Goal: Information Seeking & Learning: Learn about a topic

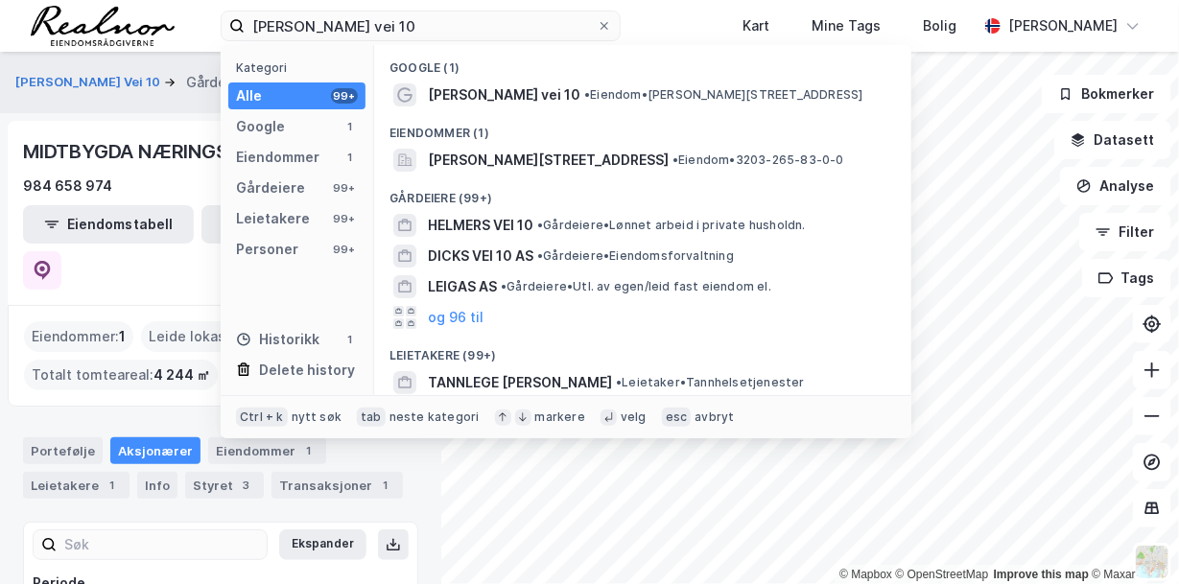
drag, startPoint x: 369, startPoint y: 25, endPoint x: 208, endPoint y: 9, distance: 162.0
click at [208, 9] on div "[PERSON_NAME] vei 10 Kategori Alle 99+ Google 1 Eiendommer 1 Gårdeiere 99+ Leie…" at bounding box center [589, 26] width 1179 height 52
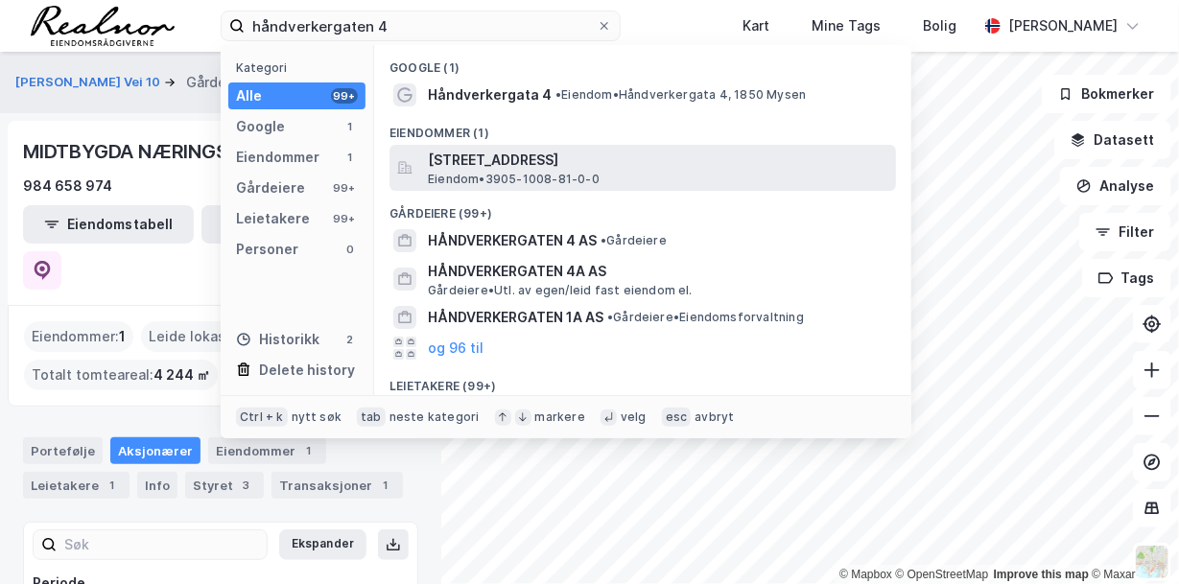
type input "håndverkergaten 4"
click at [655, 158] on span "[STREET_ADDRESS]" at bounding box center [658, 160] width 460 height 23
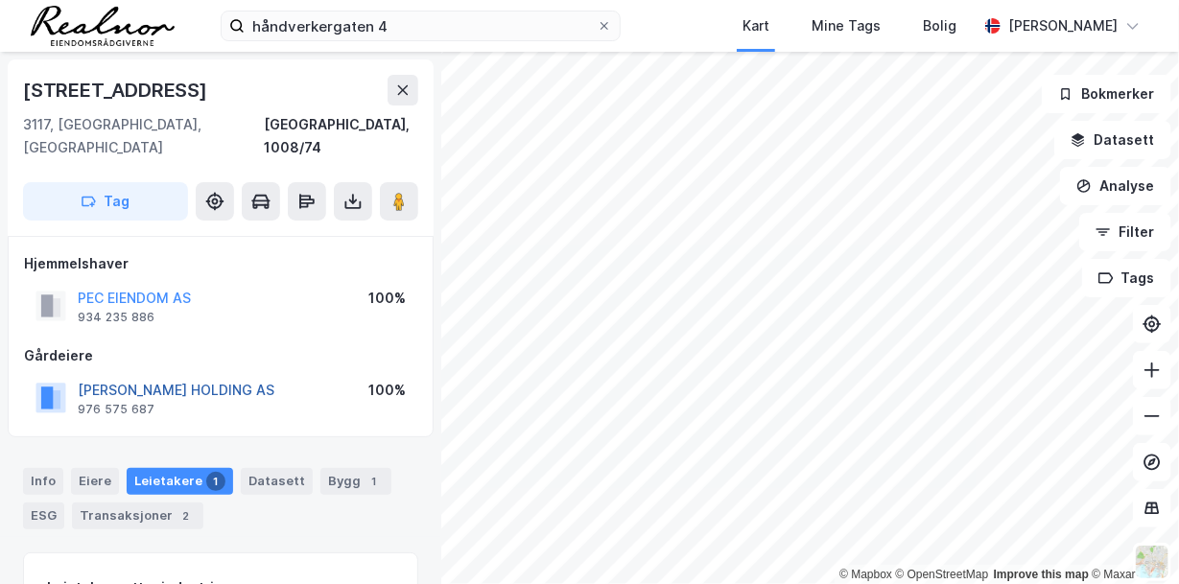
click at [0, 0] on button "[PERSON_NAME] HOLDING AS" at bounding box center [0, 0] width 0 height 0
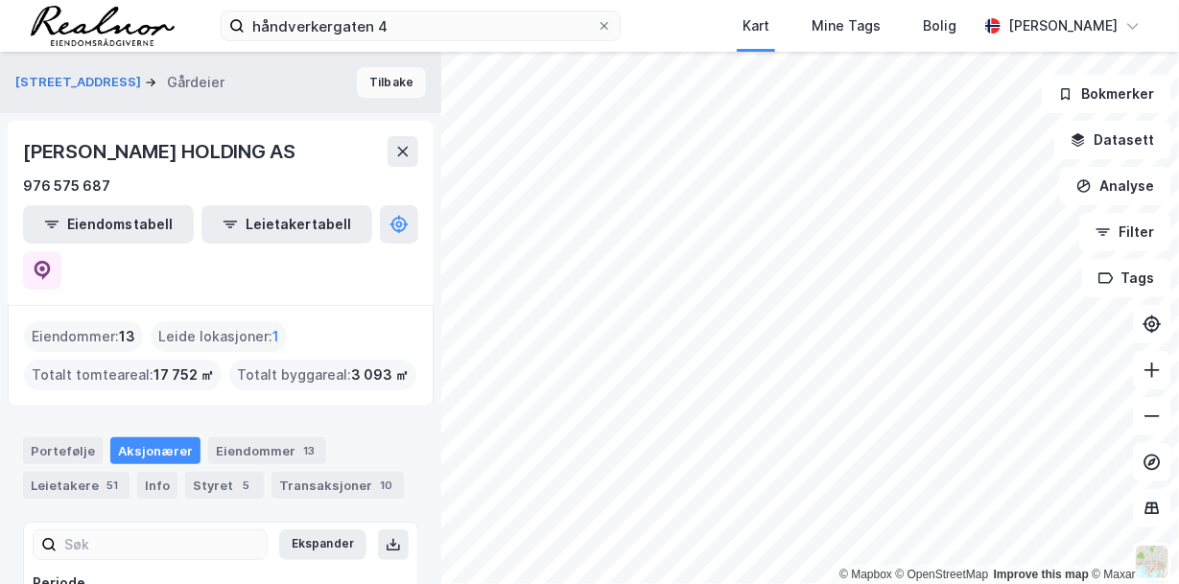
click at [384, 78] on button "Tilbake" at bounding box center [391, 82] width 69 height 31
